Goal: Task Accomplishment & Management: Manage account settings

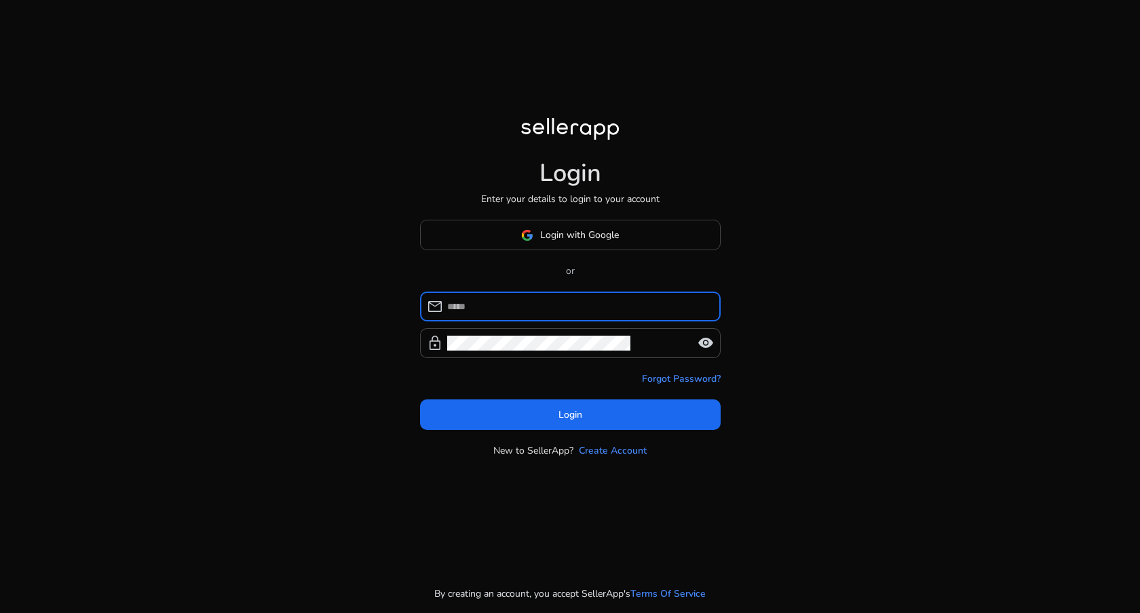
click at [394, 310] on div "Login Enter your details to login to your account Login with Google or mail loc…" at bounding box center [570, 306] width 1140 height 613
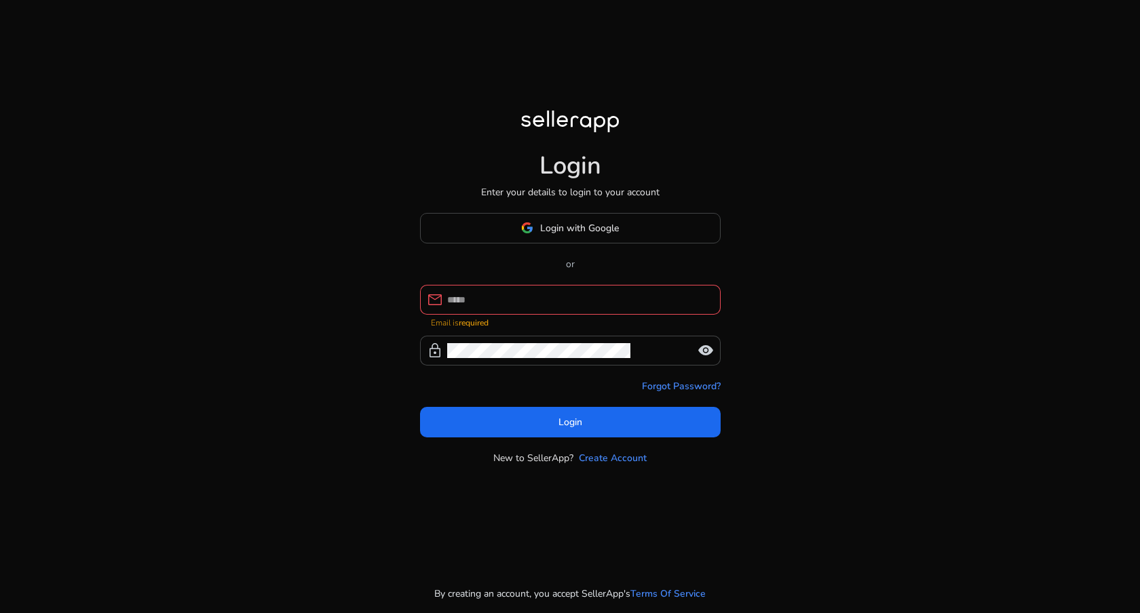
click at [479, 312] on div at bounding box center [578, 300] width 263 height 30
click at [502, 300] on input at bounding box center [578, 299] width 263 height 15
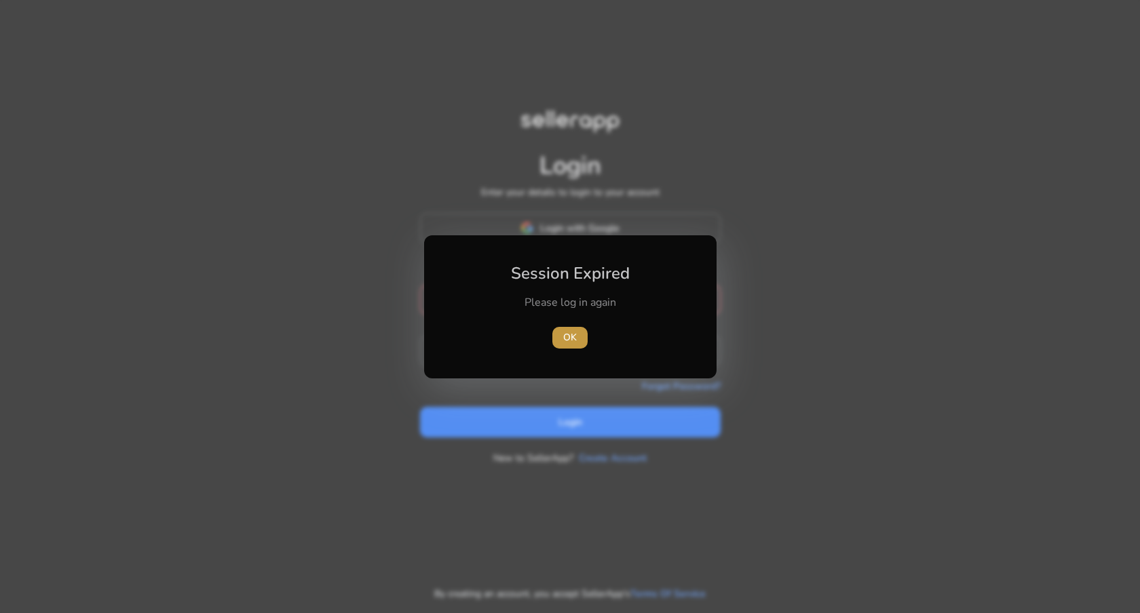
click at [567, 331] on span "OK" at bounding box center [570, 337] width 14 height 14
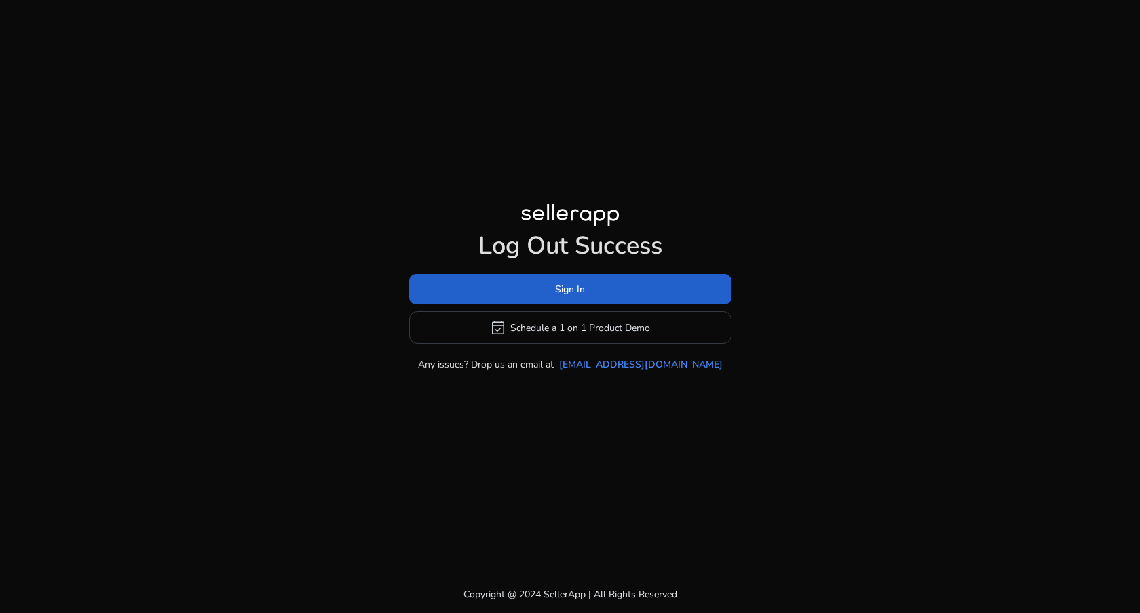
click at [563, 296] on span "Sign In" at bounding box center [570, 289] width 30 height 14
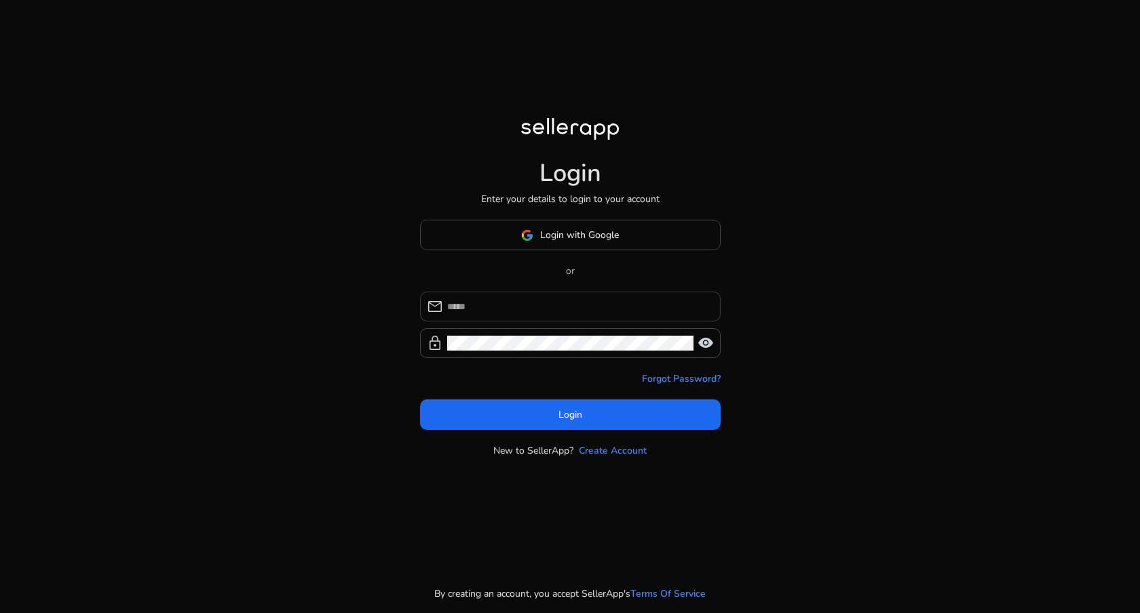
click at [542, 303] on input at bounding box center [578, 306] width 263 height 15
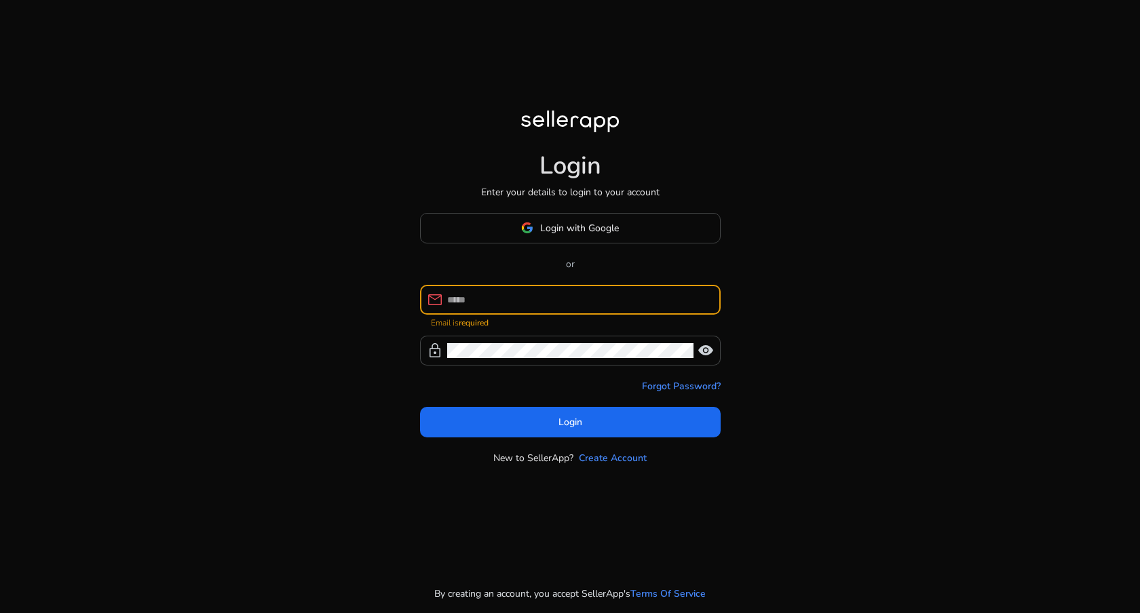
click at [379, 173] on div "Login Enter your details to login to your account Login with Google or mail Ema…" at bounding box center [570, 306] width 1140 height 613
